Goal: Task Accomplishment & Management: Use online tool/utility

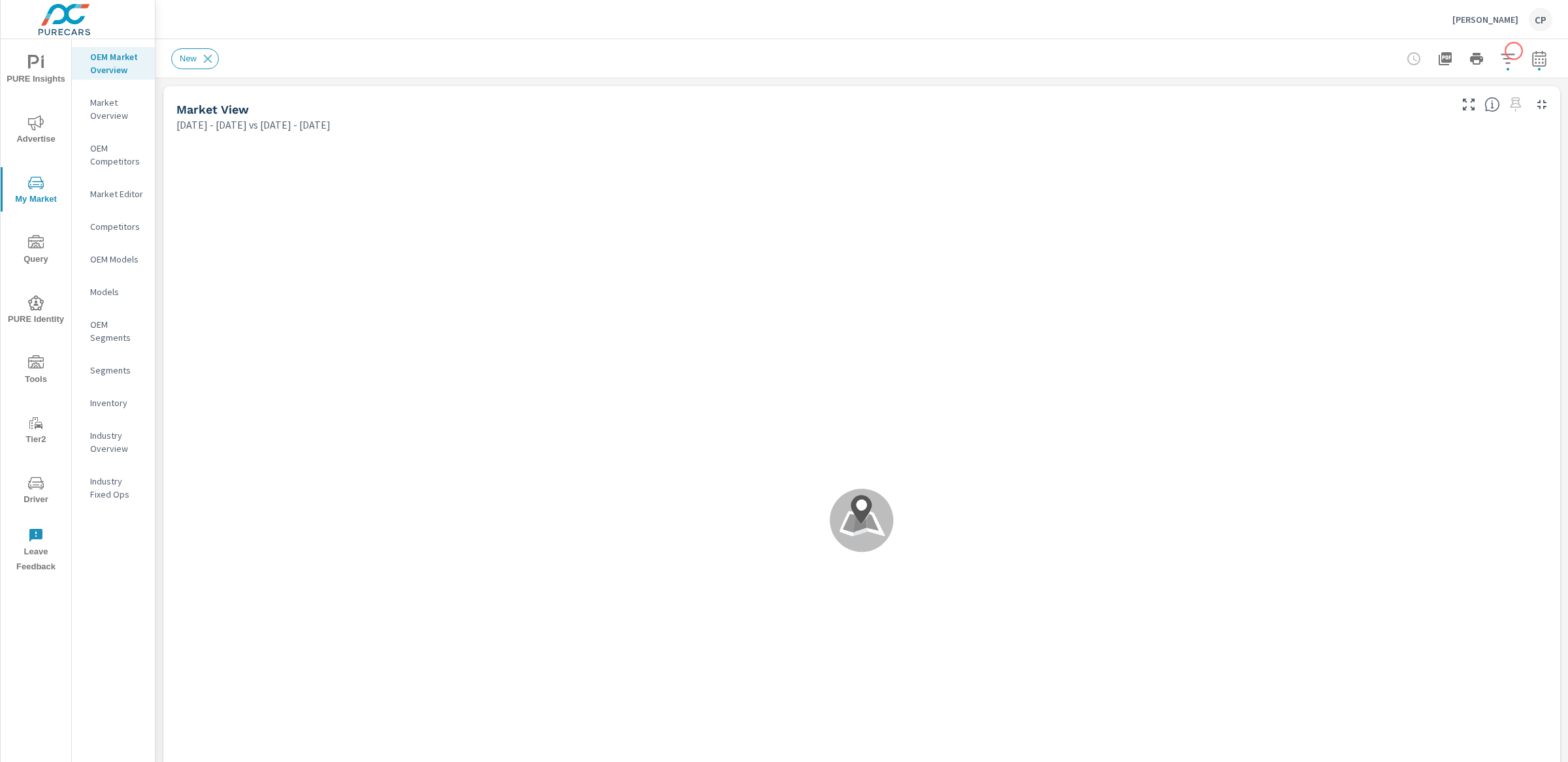
click at [1540, 68] on div "New" at bounding box center [861, 58] width 1412 height 39
click at [1538, 67] on div at bounding box center [1477, 58] width 152 height 26
click at [1532, 63] on icon "button" at bounding box center [1539, 59] width 15 height 15
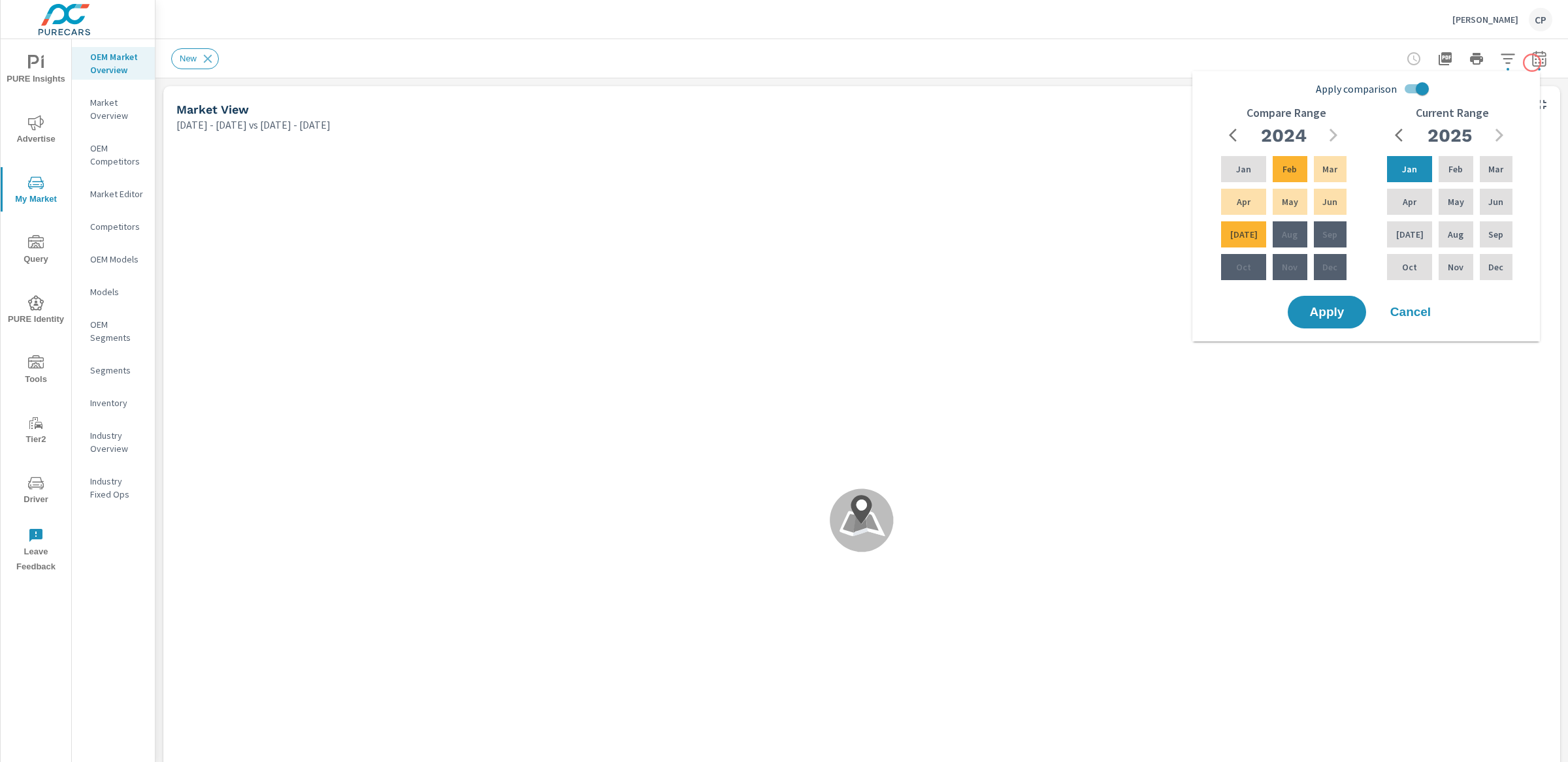
scroll to position [1, 0]
click at [1420, 228] on div "[DATE]" at bounding box center [1409, 235] width 51 height 32
click at [1436, 169] on div "Feb" at bounding box center [1456, 169] width 39 height 32
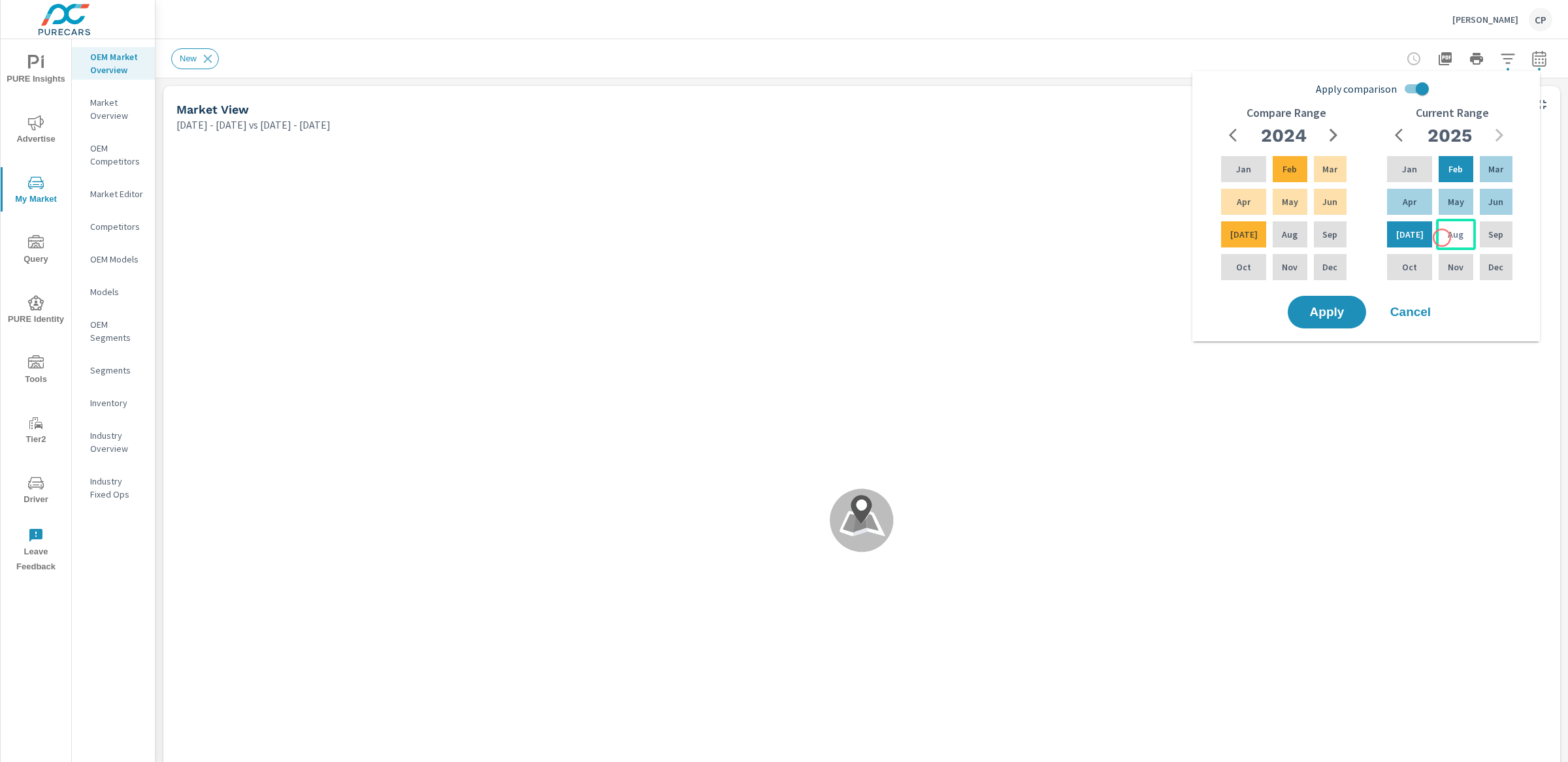
click at [1448, 237] on p "Aug" at bounding box center [1456, 235] width 15 height 13
click at [1449, 172] on p "Feb" at bounding box center [1456, 169] width 14 height 13
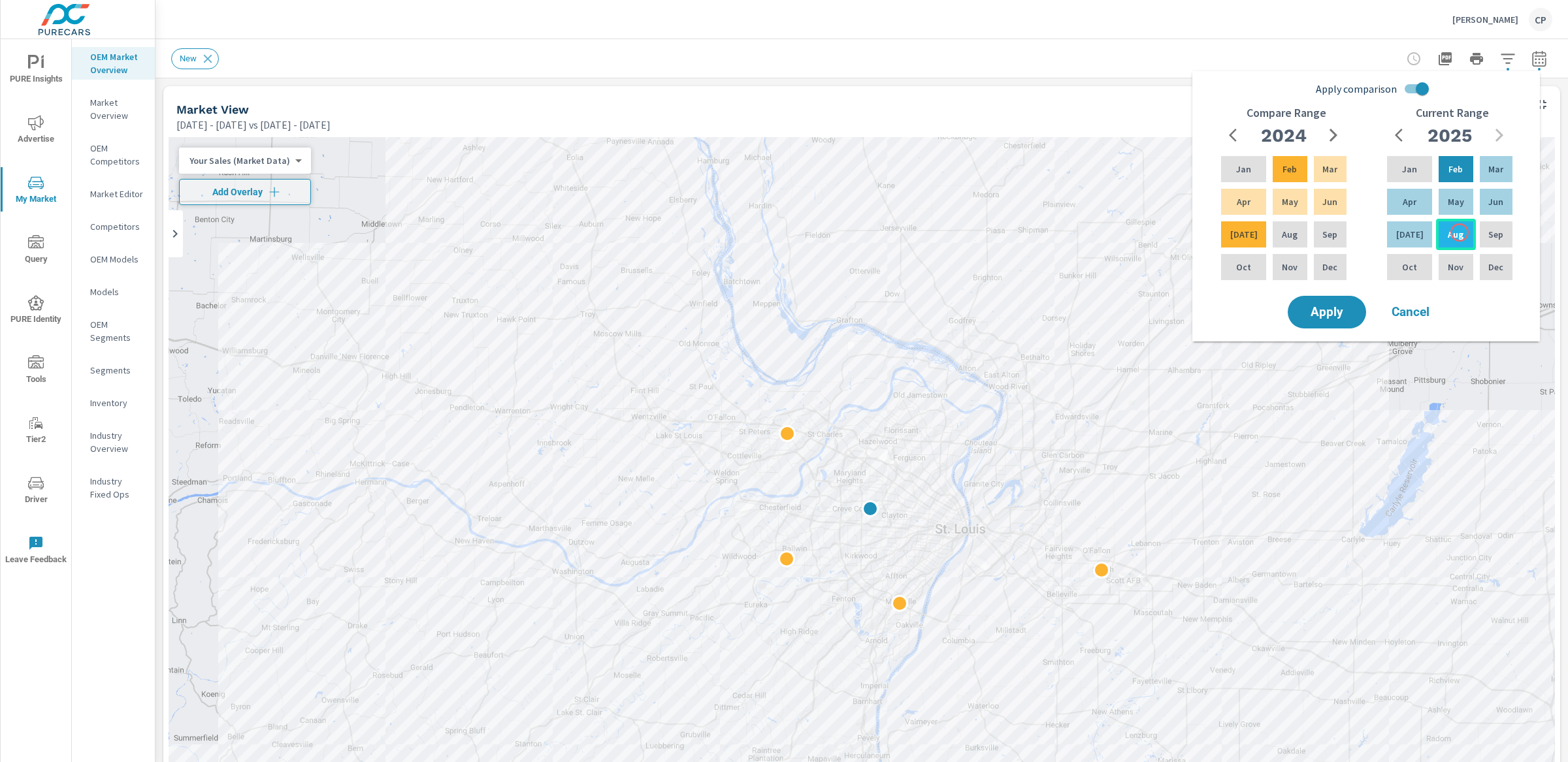
click at [1459, 232] on div "Aug" at bounding box center [1456, 235] width 39 height 32
click at [1415, 190] on div "Apr" at bounding box center [1409, 202] width 51 height 32
click at [1468, 227] on div "Aug" at bounding box center [1456, 235] width 39 height 32
click at [1415, 172] on div "Jan" at bounding box center [1409, 169] width 51 height 32
click at [1413, 98] on input "Apply comparison" at bounding box center [1422, 88] width 74 height 25
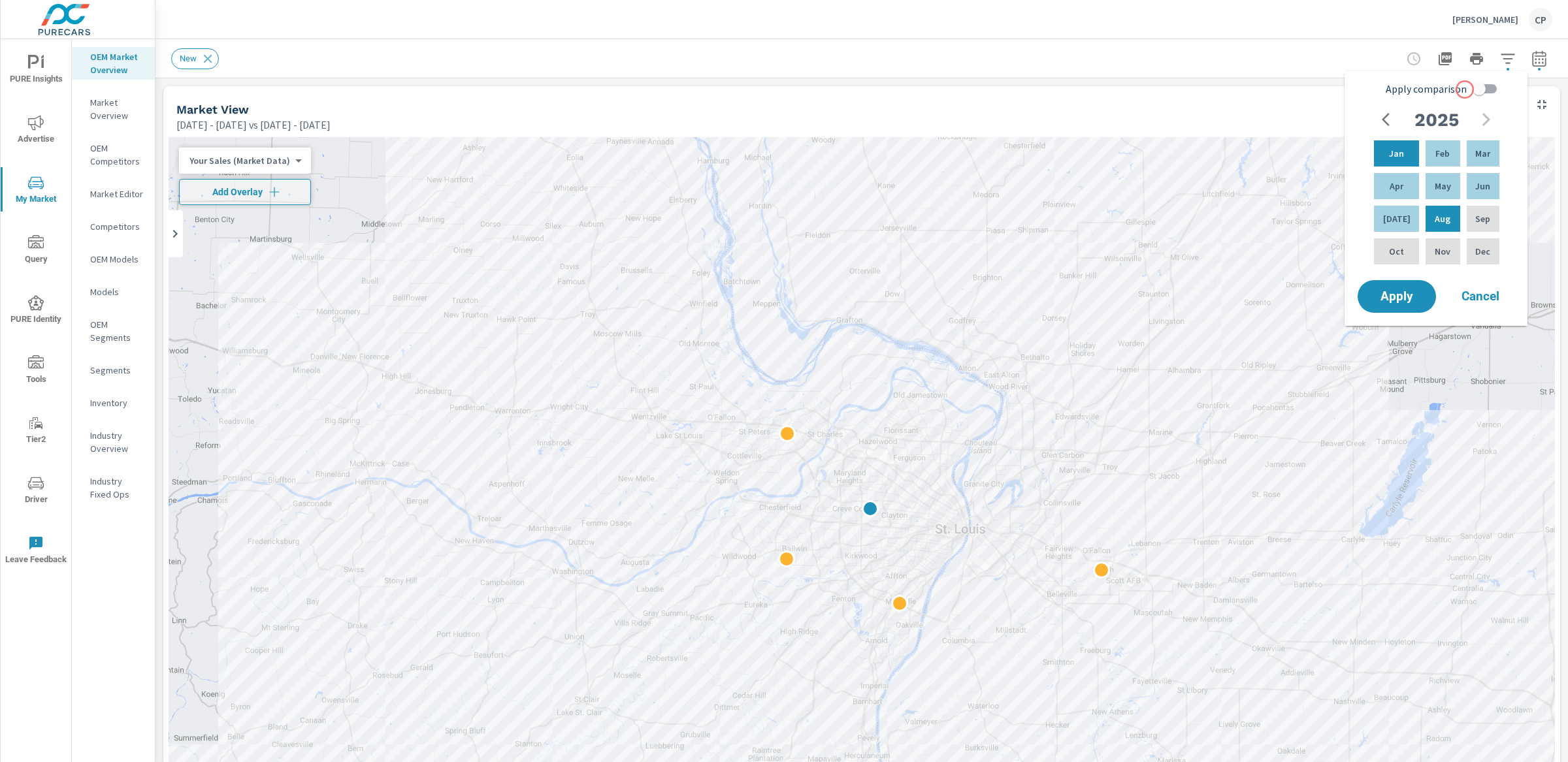
click at [1473, 88] on input "Apply comparison" at bounding box center [1479, 88] width 74 height 25
checkbox input "true"
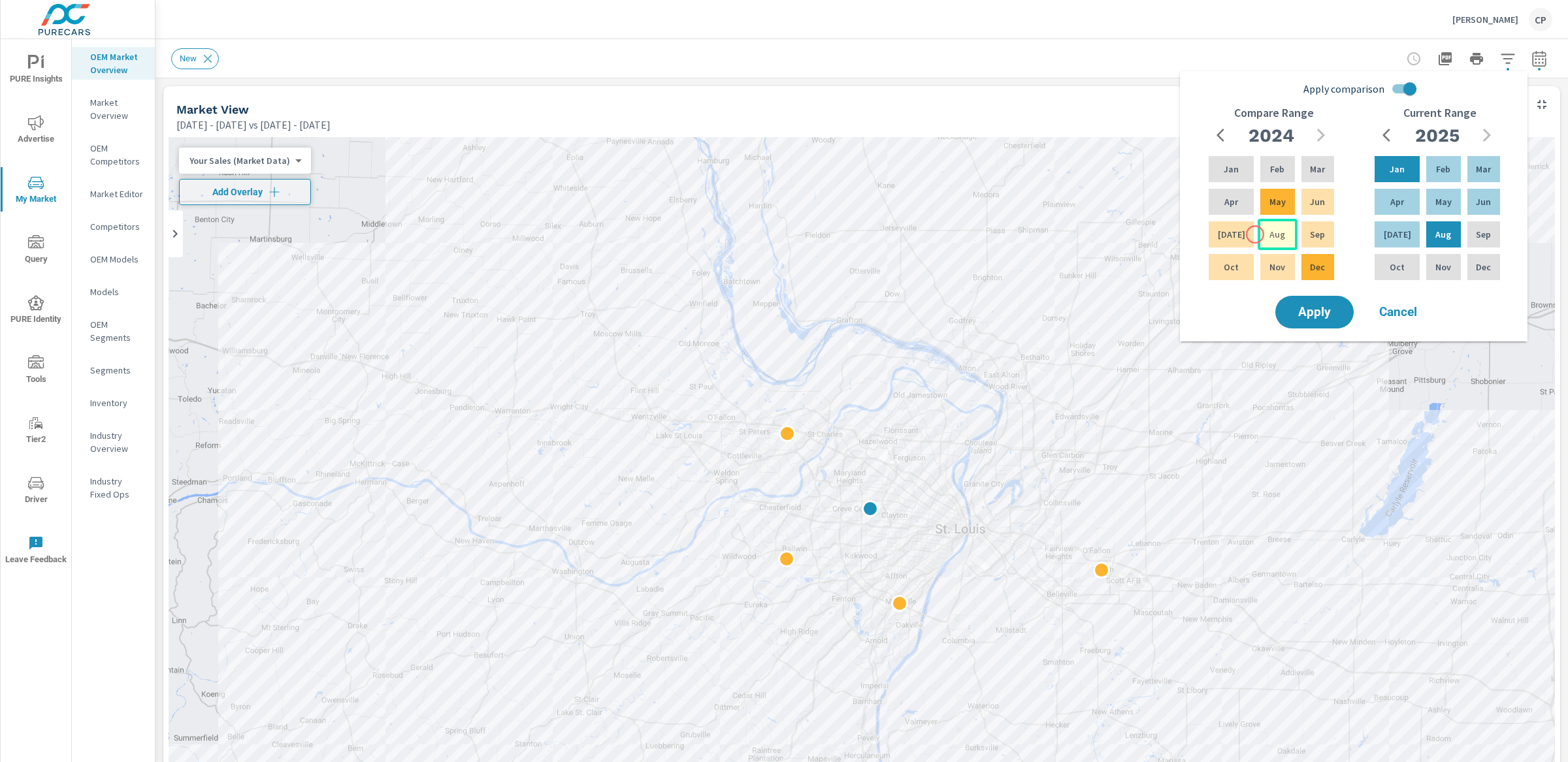
click at [1257, 235] on div "Aug" at bounding box center [1277, 235] width 39 height 32
click at [1220, 181] on div "Jan" at bounding box center [1231, 169] width 51 height 32
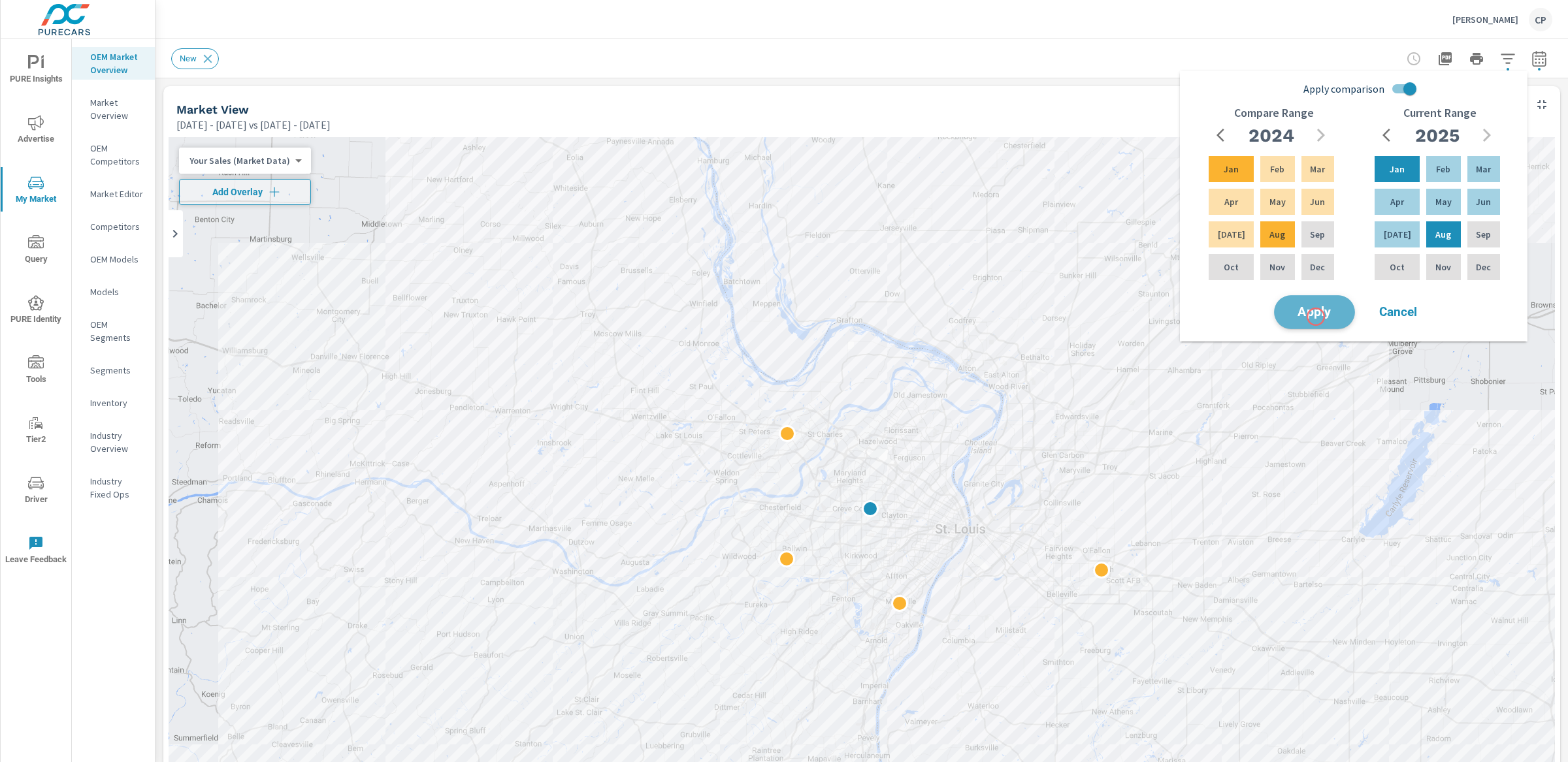
click at [1316, 317] on span "Apply" at bounding box center [1314, 313] width 53 height 13
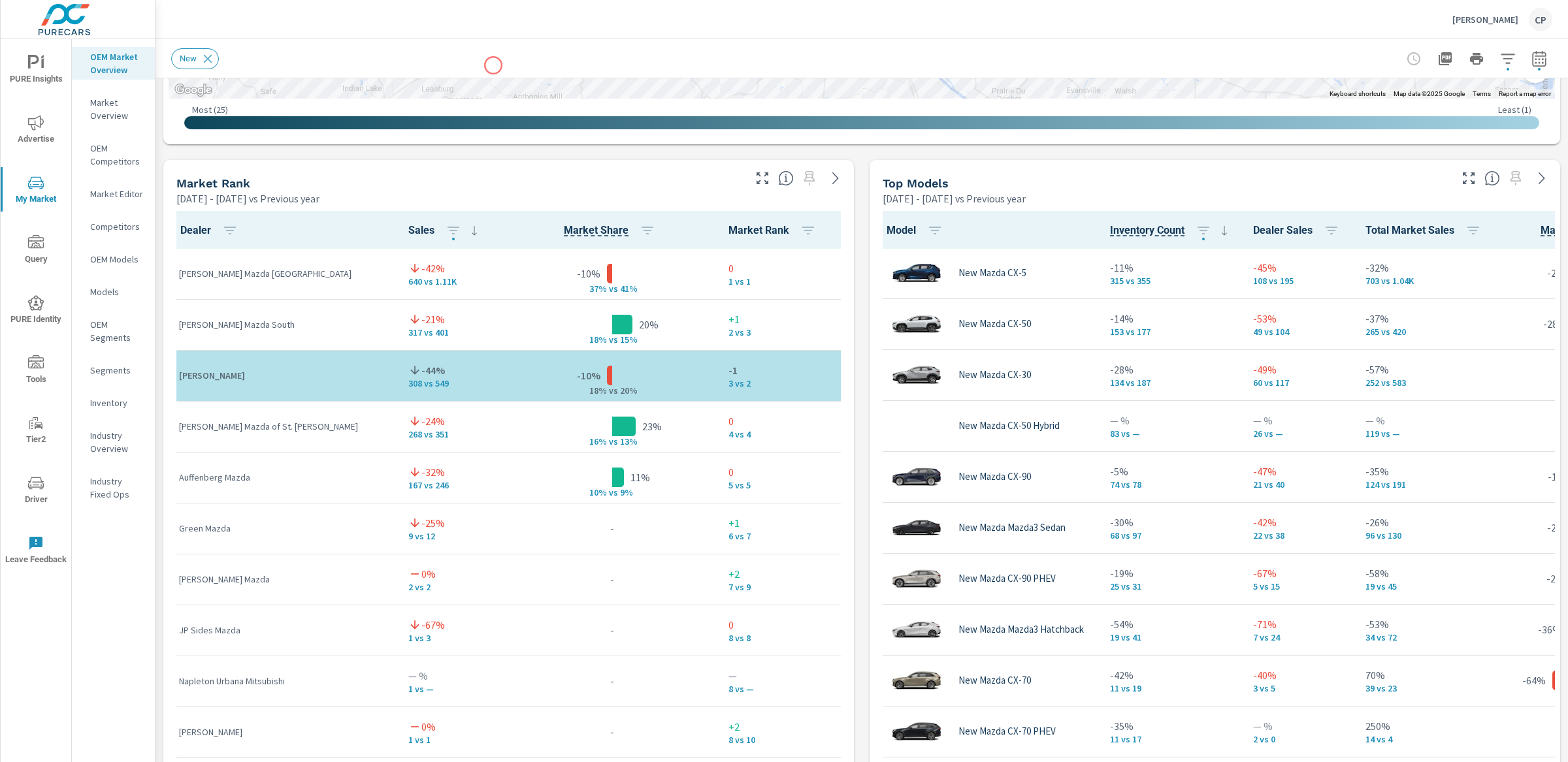
scroll to position [769, 0]
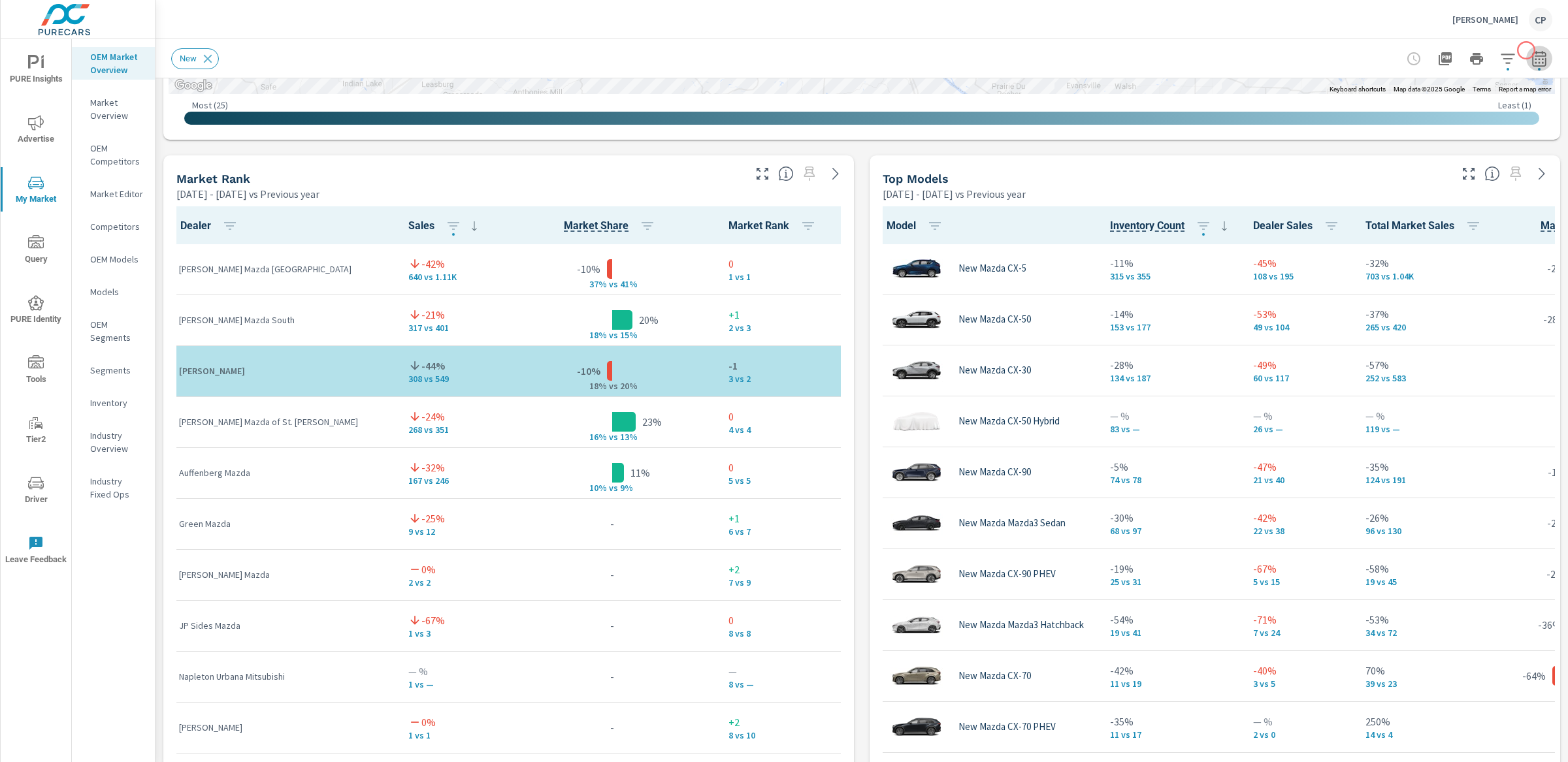
click at [1531, 51] on icon "button" at bounding box center [1539, 59] width 15 height 15
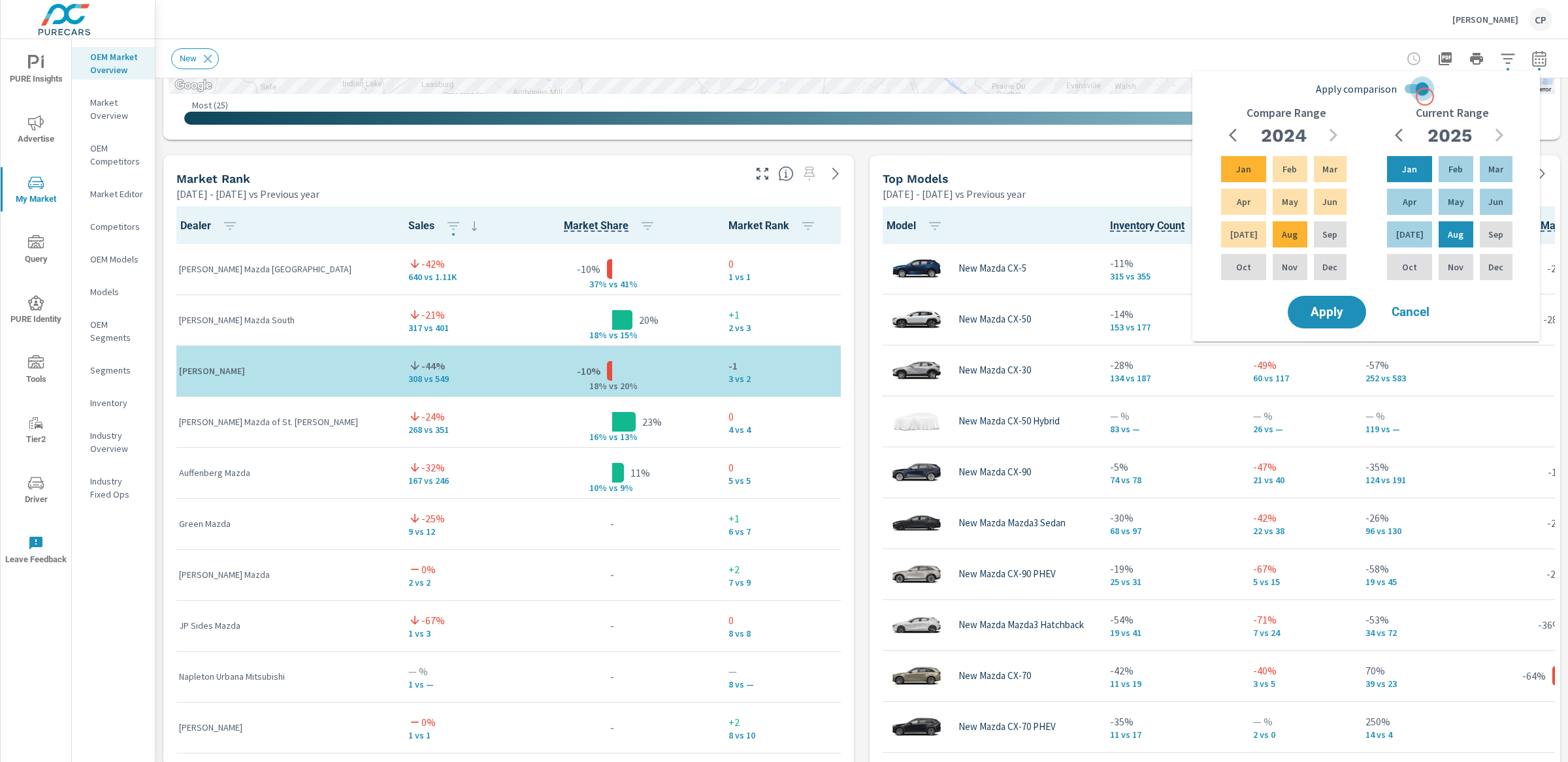
click at [1425, 97] on input "Apply comparison" at bounding box center [1422, 88] width 74 height 25
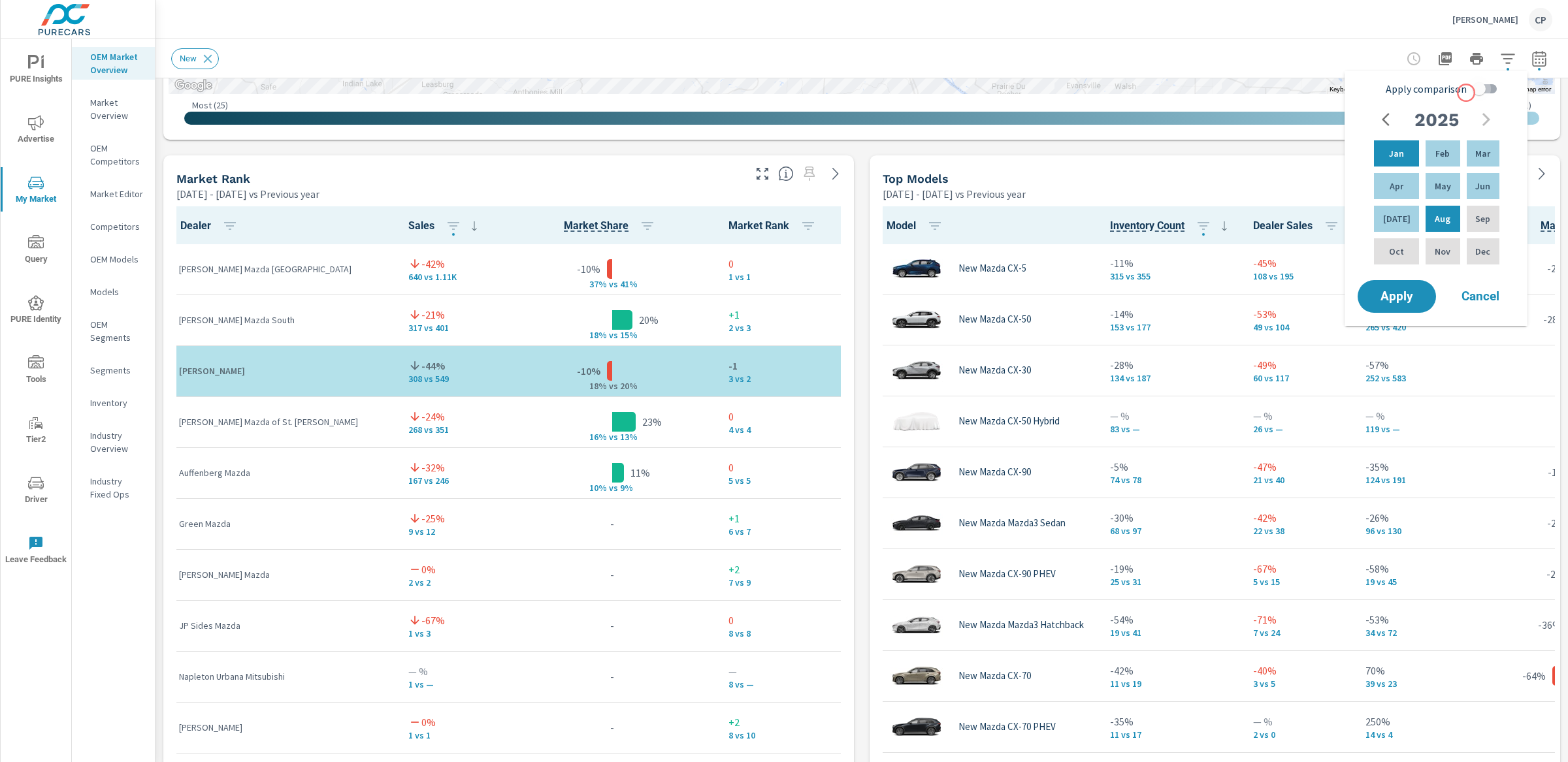
click at [1466, 93] on input "Apply comparison" at bounding box center [1479, 88] width 74 height 25
checkbox input "true"
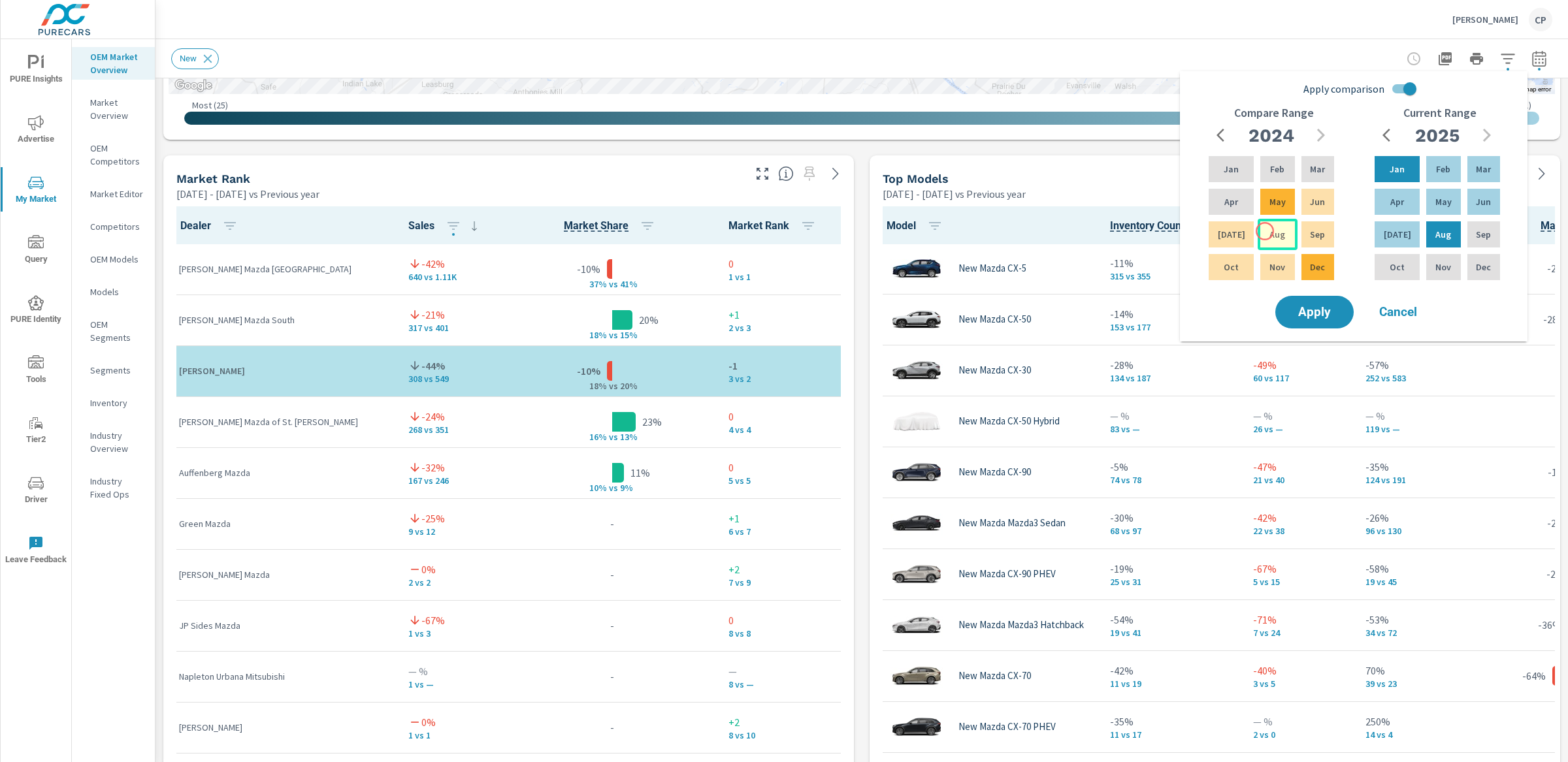
click at [1269, 231] on p "Aug" at bounding box center [1277, 235] width 15 height 13
click at [1227, 183] on div "Jan" at bounding box center [1231, 169] width 51 height 32
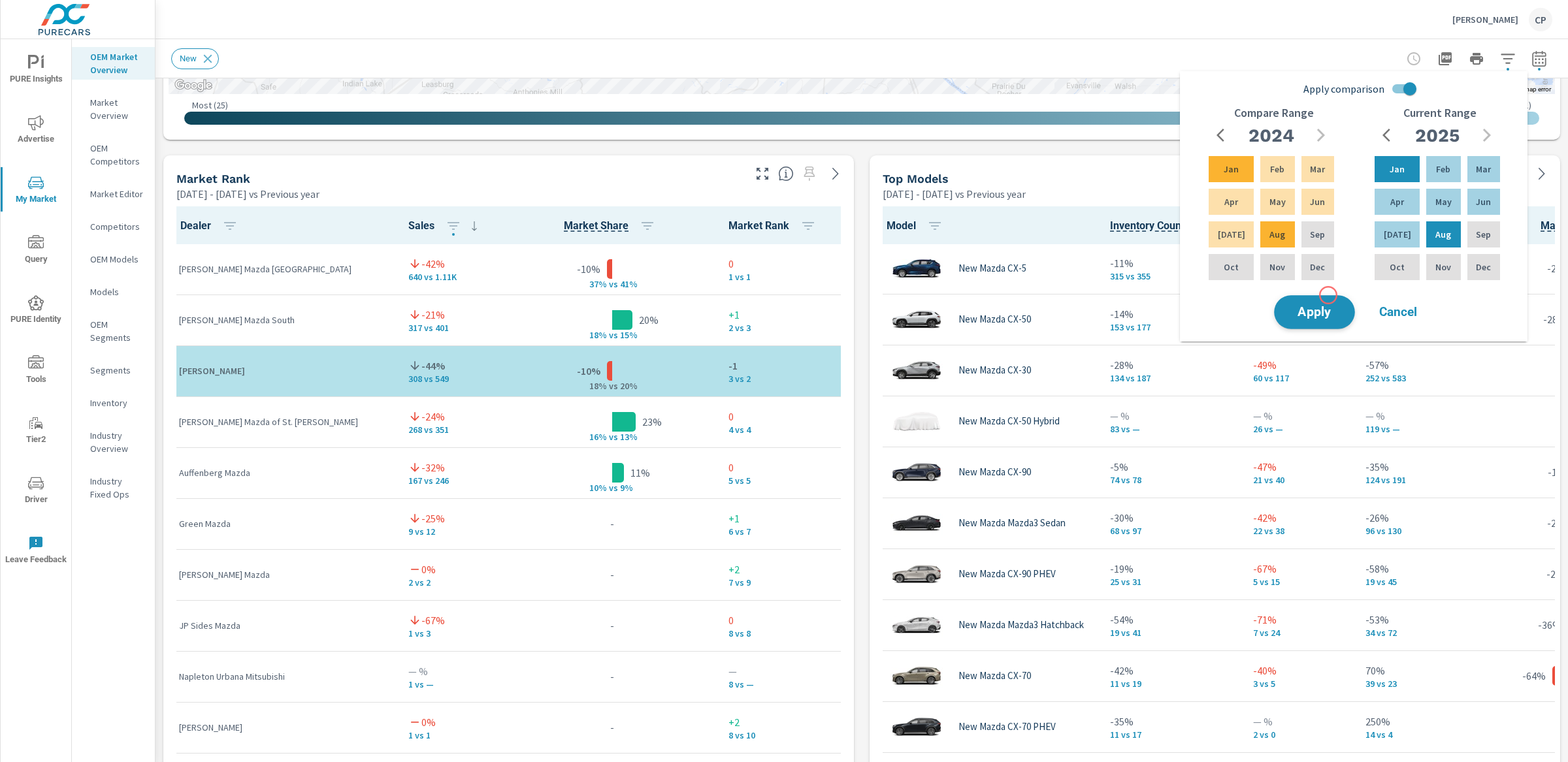
click at [1330, 302] on button "Apply" at bounding box center [1314, 312] width 81 height 34
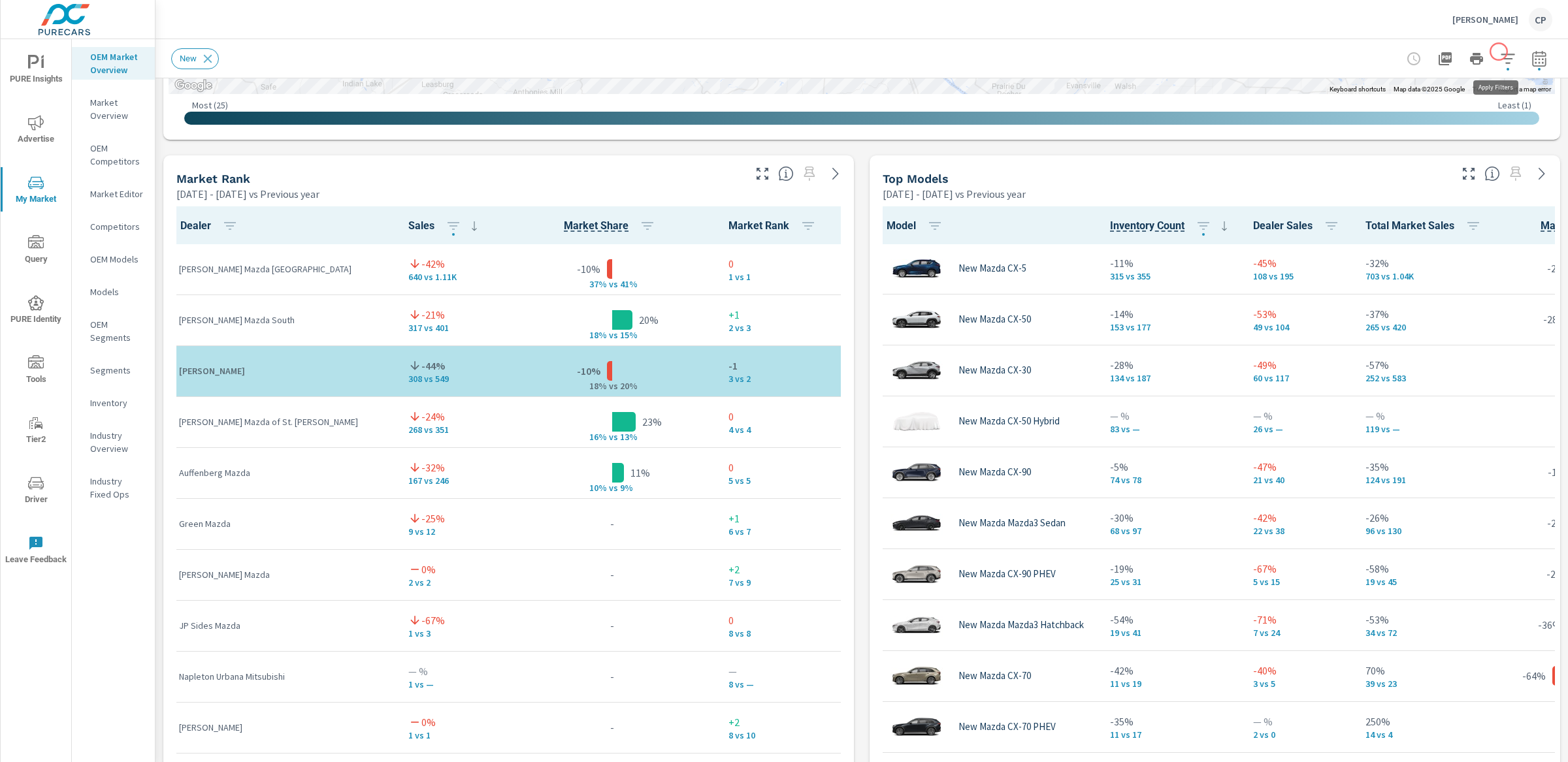
click at [1500, 51] on icon "button" at bounding box center [1508, 59] width 15 height 15
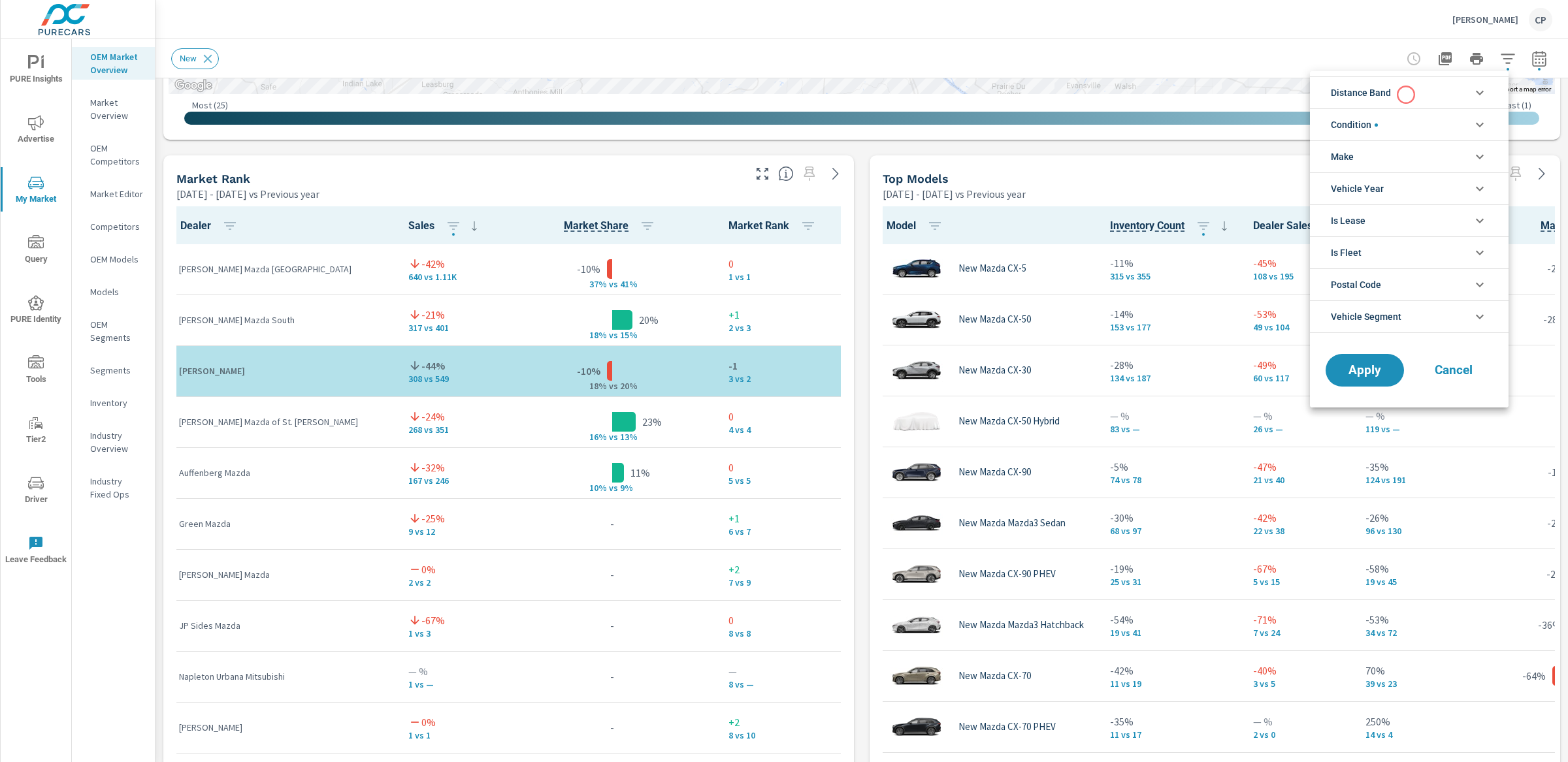
click at [1405, 95] on li "Distance Band" at bounding box center [1409, 93] width 199 height 32
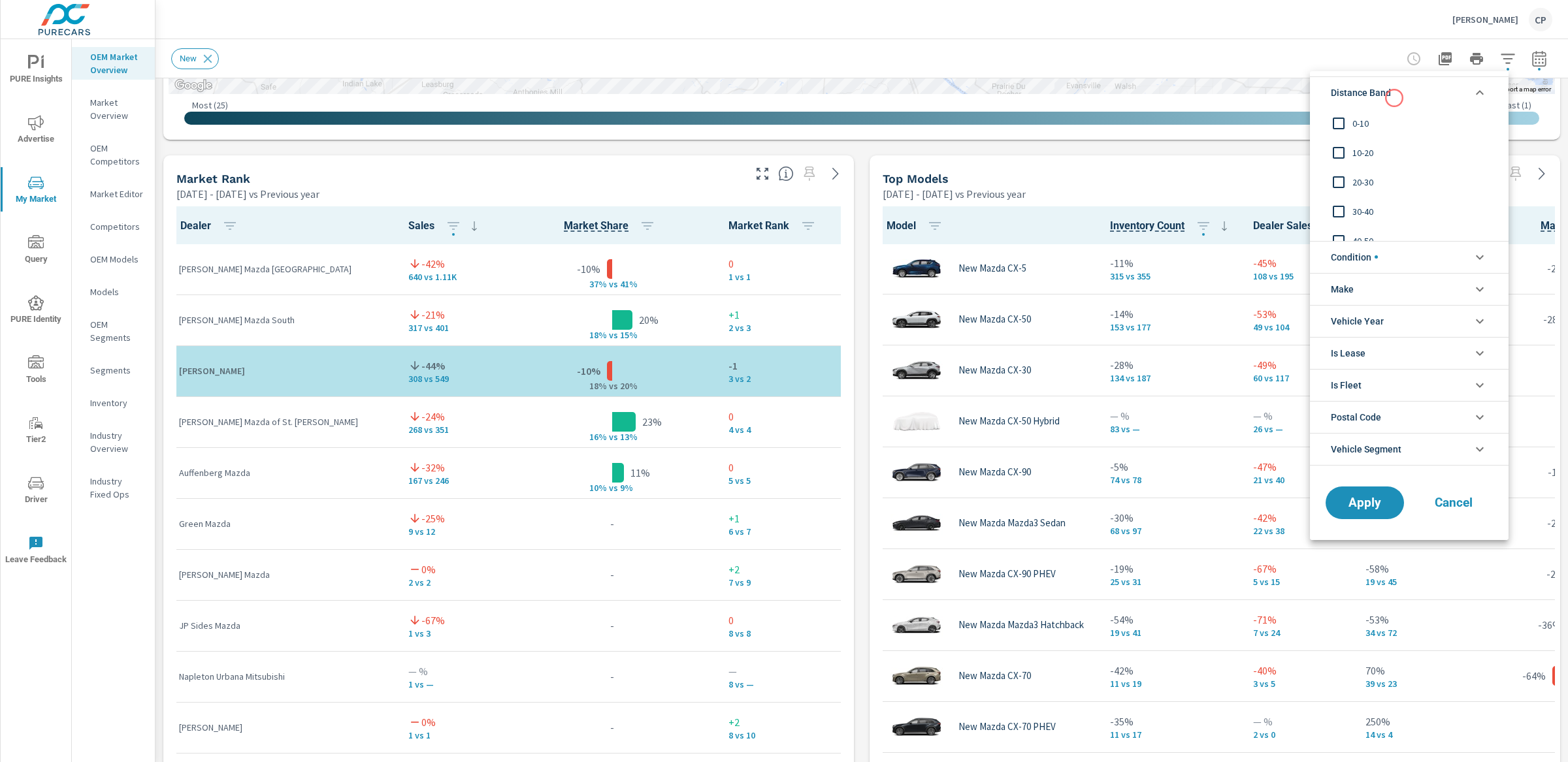
click at [1364, 110] on div "0-10" at bounding box center [1407, 123] width 196 height 29
click at [1363, 148] on span "10-20" at bounding box center [1424, 152] width 143 height 15
click at [1358, 494] on button "Apply" at bounding box center [1364, 503] width 81 height 34
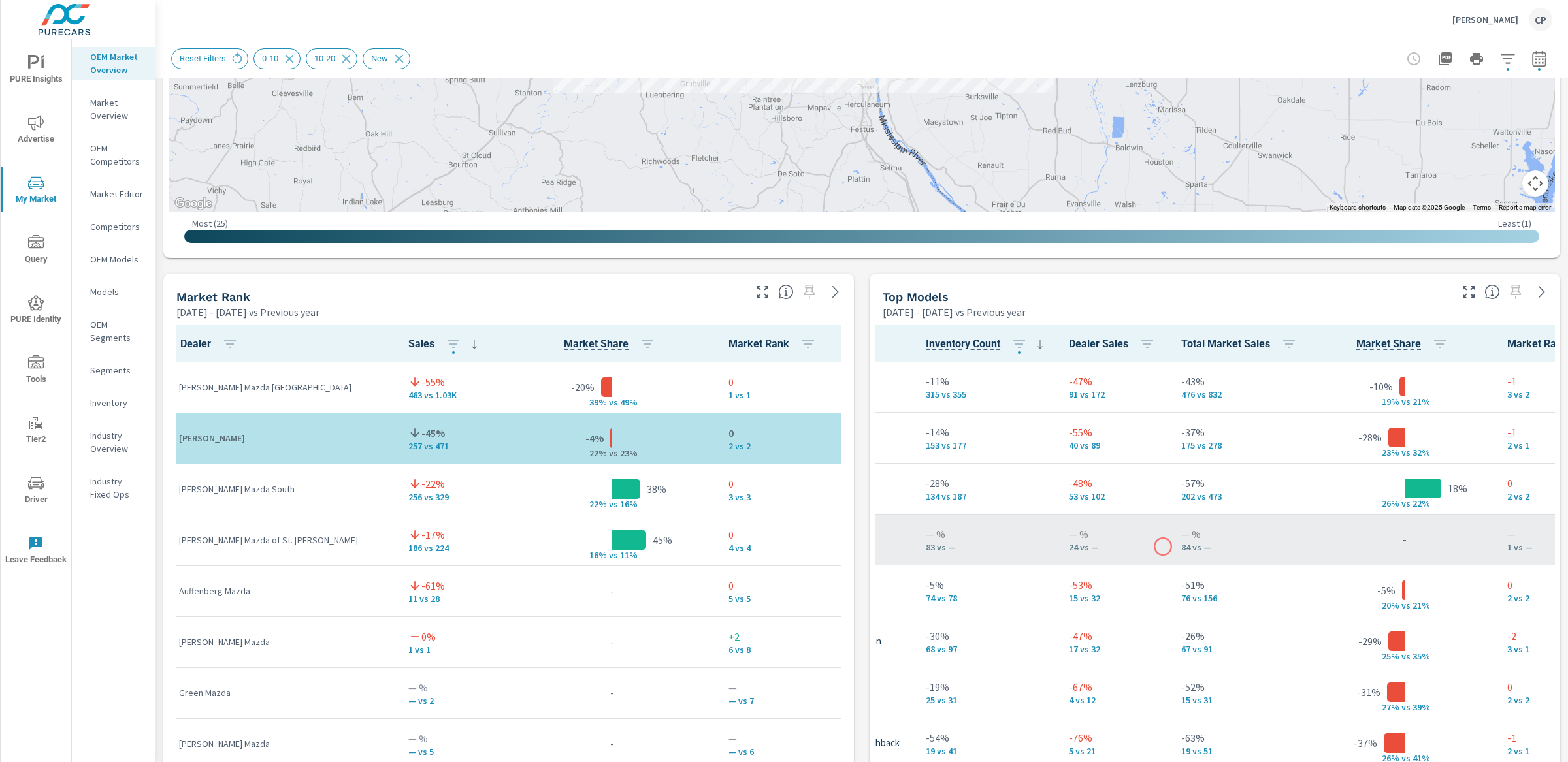
scroll to position [1, 268]
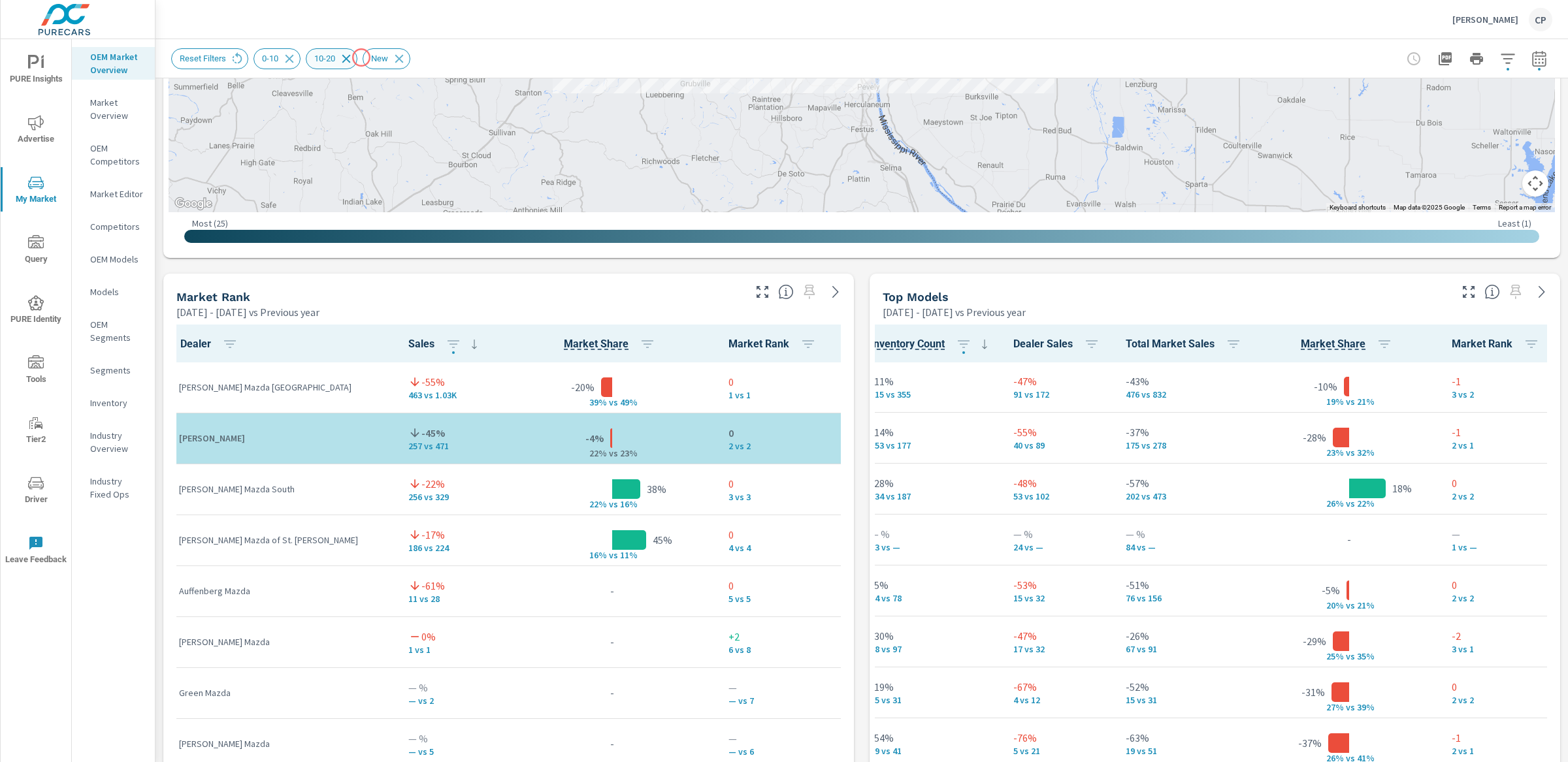
click at [353, 58] on icon at bounding box center [346, 58] width 14 height 14
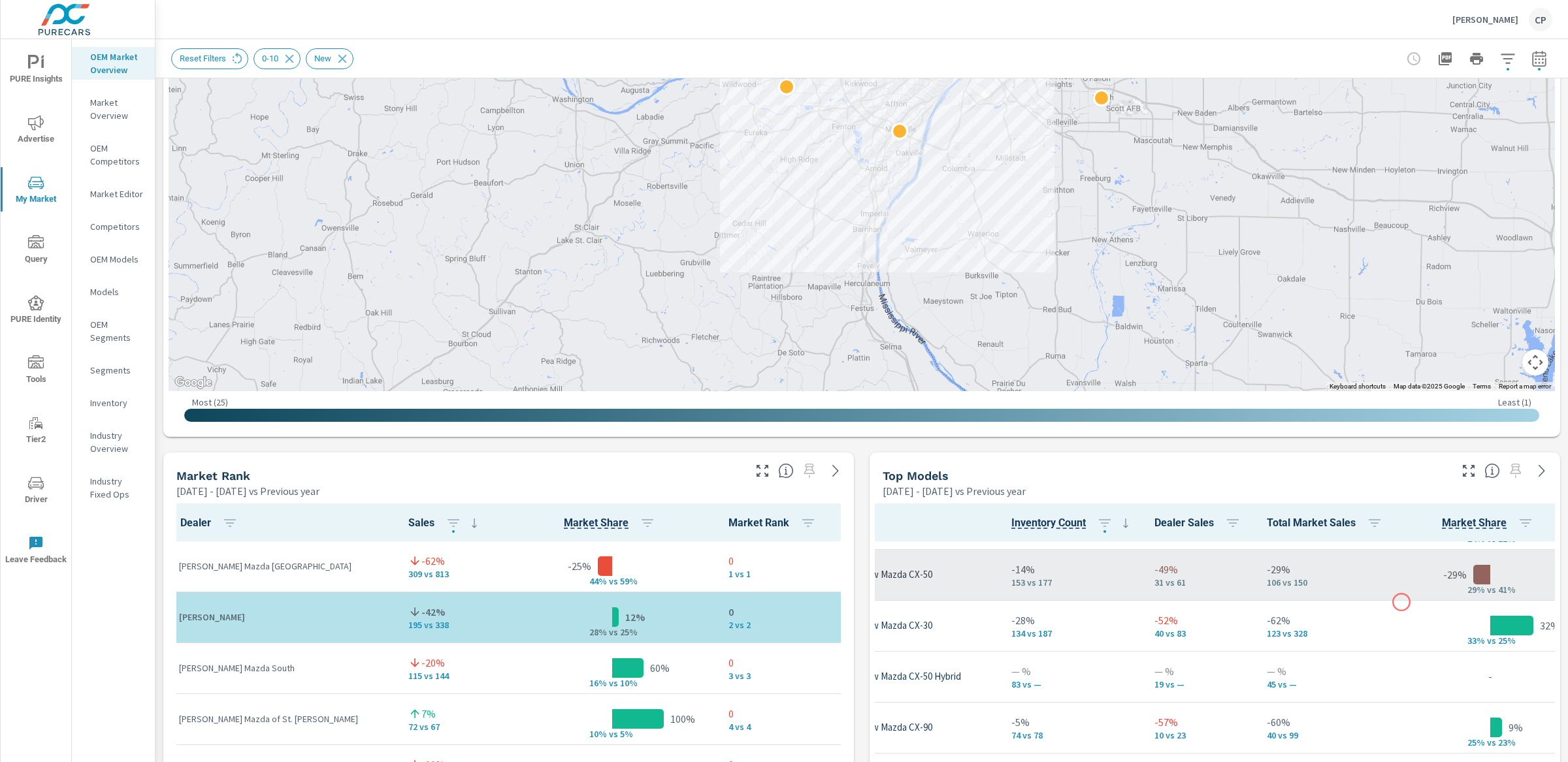
scroll to position [39, 98]
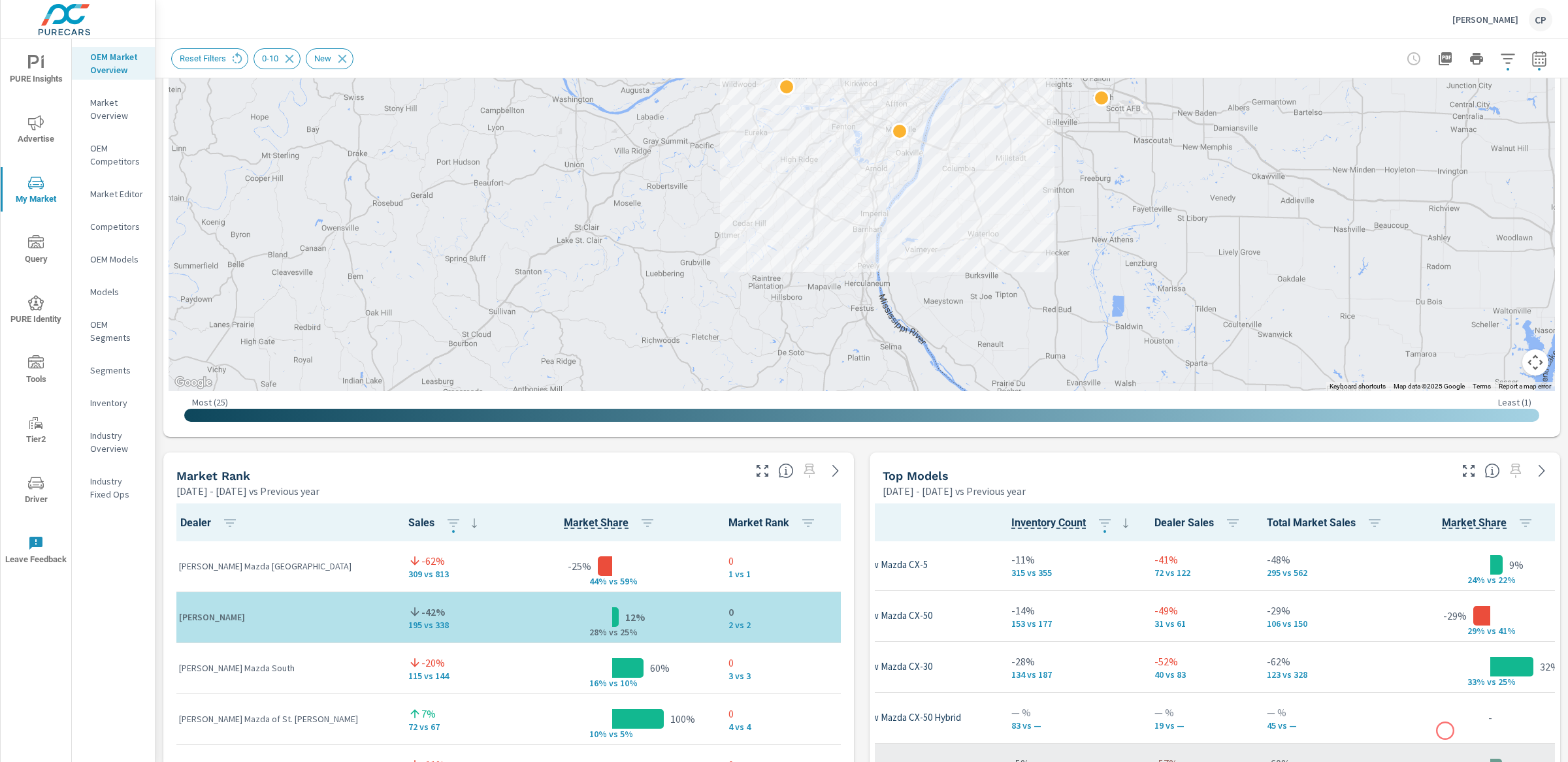
scroll to position [0, 98]
click at [436, 31] on div "[PERSON_NAME] Mazda CP" at bounding box center [862, 19] width 1381 height 39
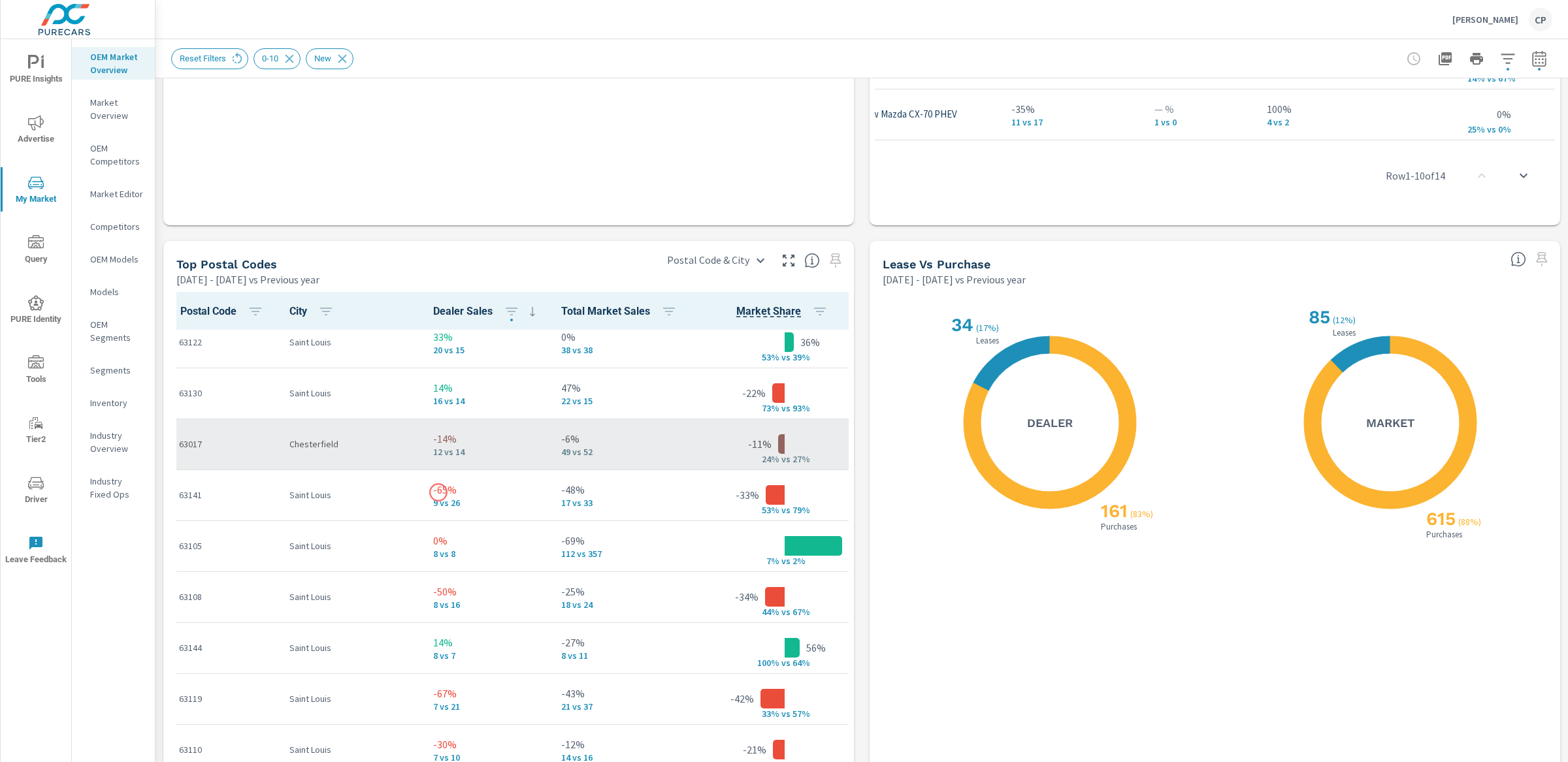
scroll to position [64, 0]
